Goal: Task Accomplishment & Management: Use online tool/utility

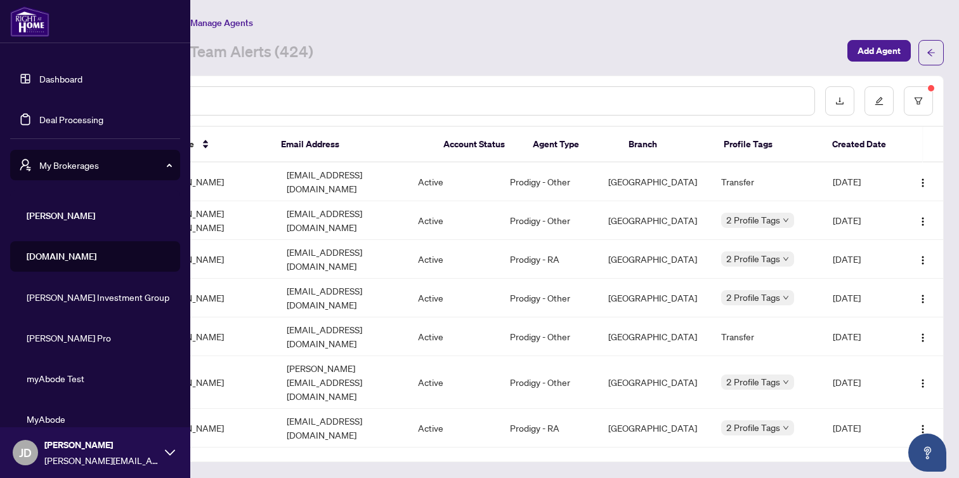
click at [58, 120] on link "Deal Processing" at bounding box center [71, 119] width 64 height 11
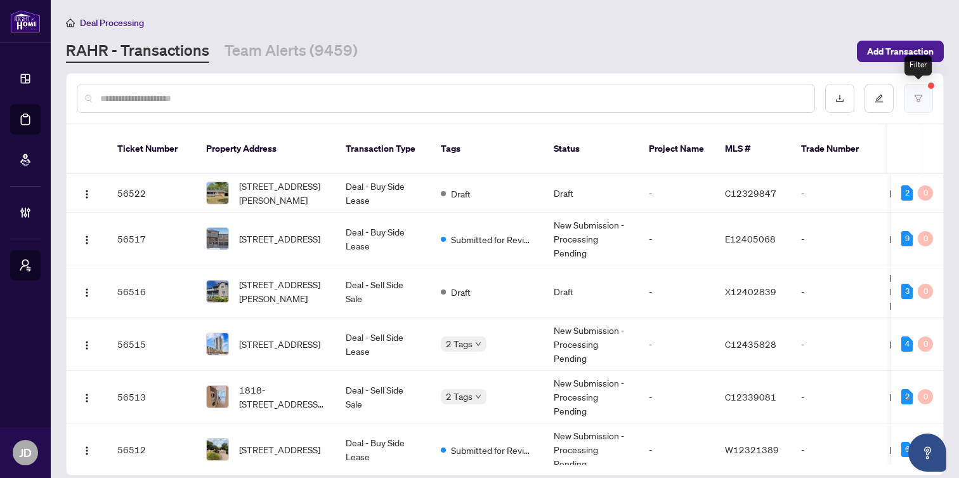
click at [915, 103] on button "button" at bounding box center [918, 98] width 29 height 29
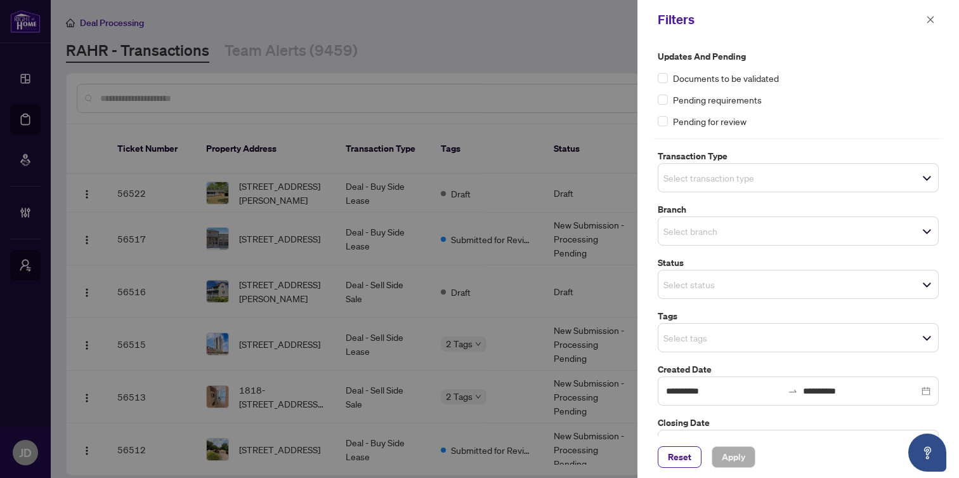
click at [573, 48] on div at bounding box center [479, 239] width 959 height 478
click at [934, 20] on icon "close" at bounding box center [930, 19] width 9 height 9
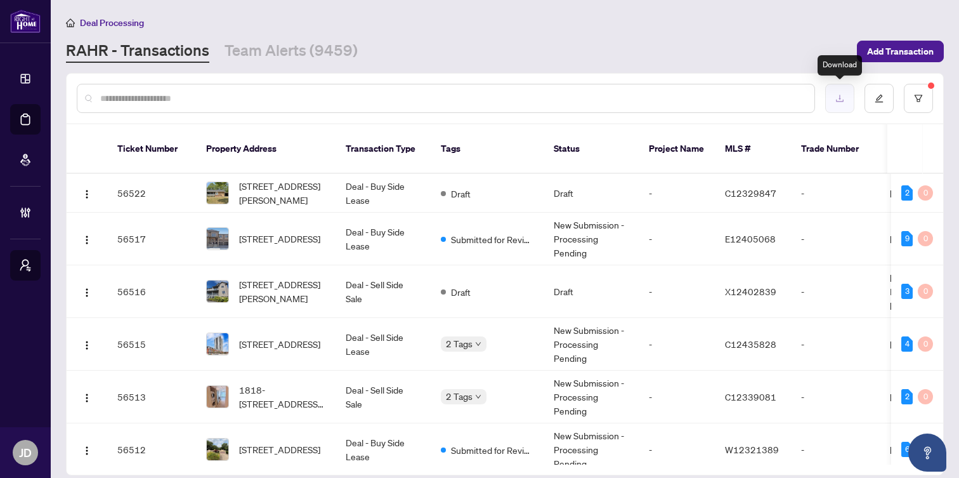
click at [842, 98] on icon "download" at bounding box center [839, 98] width 9 height 9
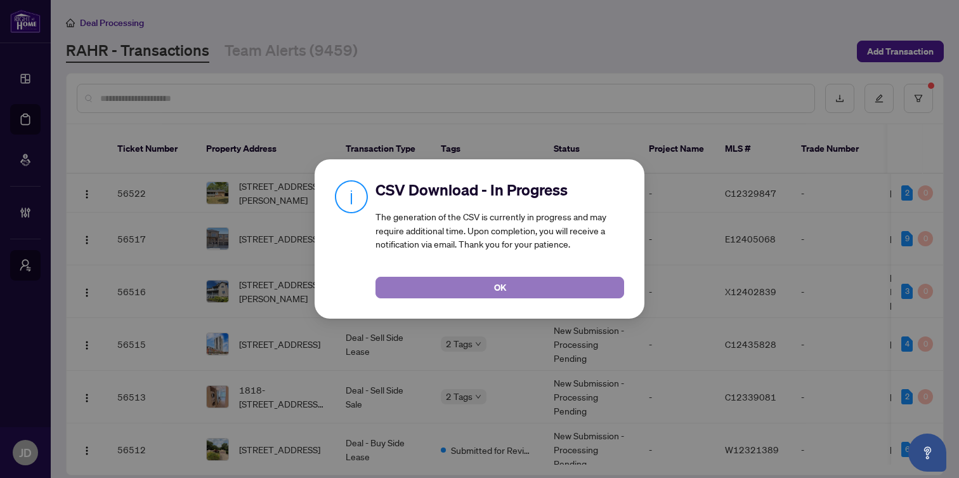
click at [498, 285] on span "OK" at bounding box center [500, 287] width 12 height 20
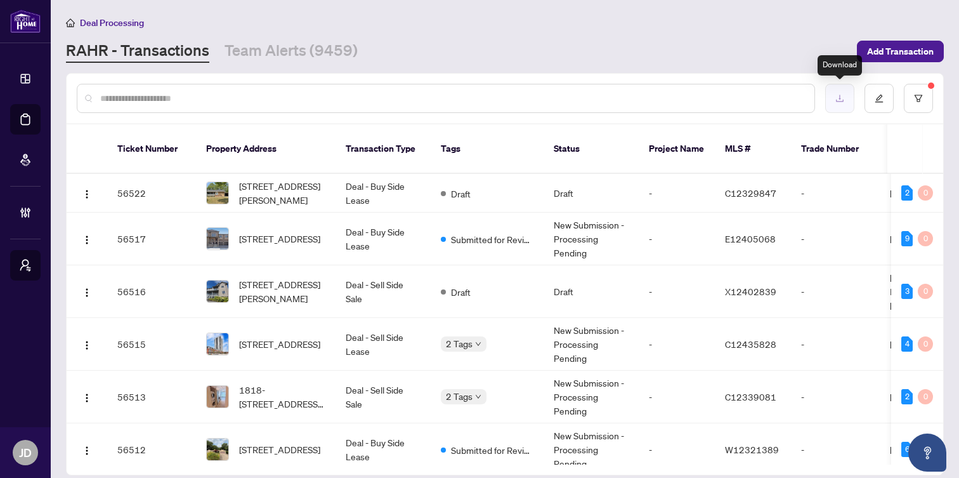
click at [839, 105] on button "button" at bounding box center [839, 98] width 29 height 29
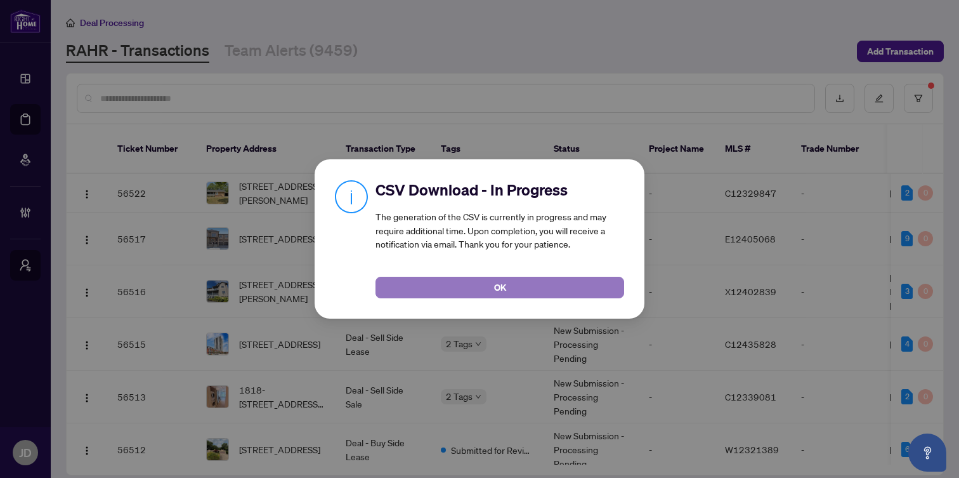
click at [571, 289] on button "OK" at bounding box center [499, 288] width 249 height 22
